Goal: Transaction & Acquisition: Book appointment/travel/reservation

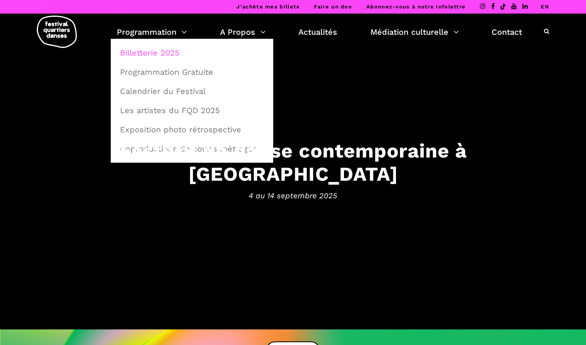
click at [148, 56] on link "Billetterie 2025" at bounding box center [192, 53] width 154 height 18
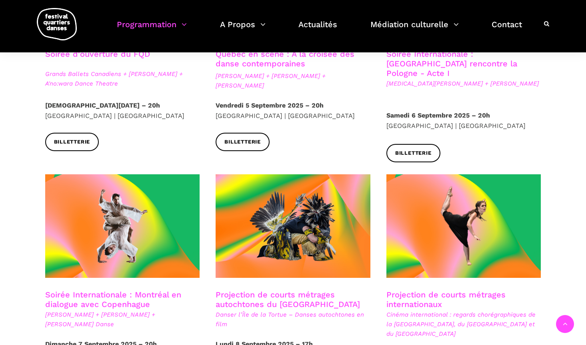
scroll to position [320, 0]
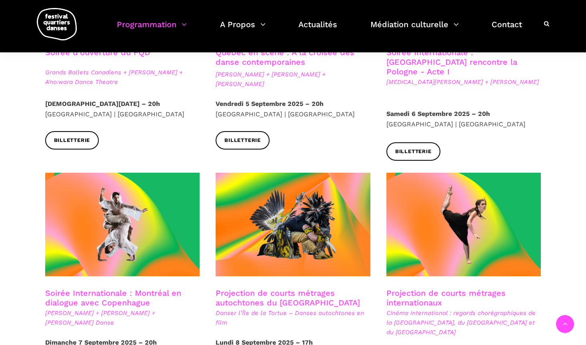
click at [60, 294] on link "Soirée Internationale : Montréal en dialogue avec Copenhague" at bounding box center [113, 297] width 136 height 19
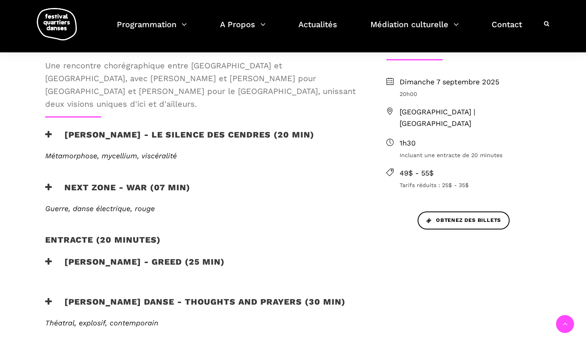
scroll to position [256, 0]
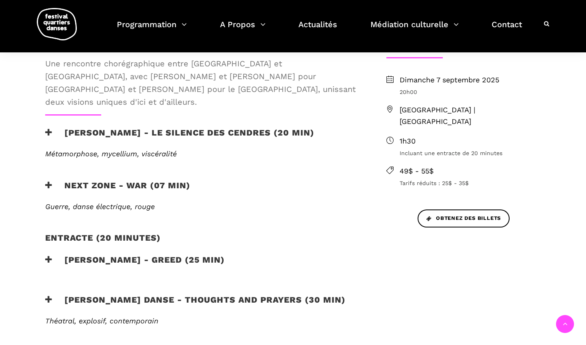
click at [176, 128] on h3 "[PERSON_NAME] - Le silence des cendres (20 min)" at bounding box center [179, 138] width 269 height 20
